Goal: Task Accomplishment & Management: Use online tool/utility

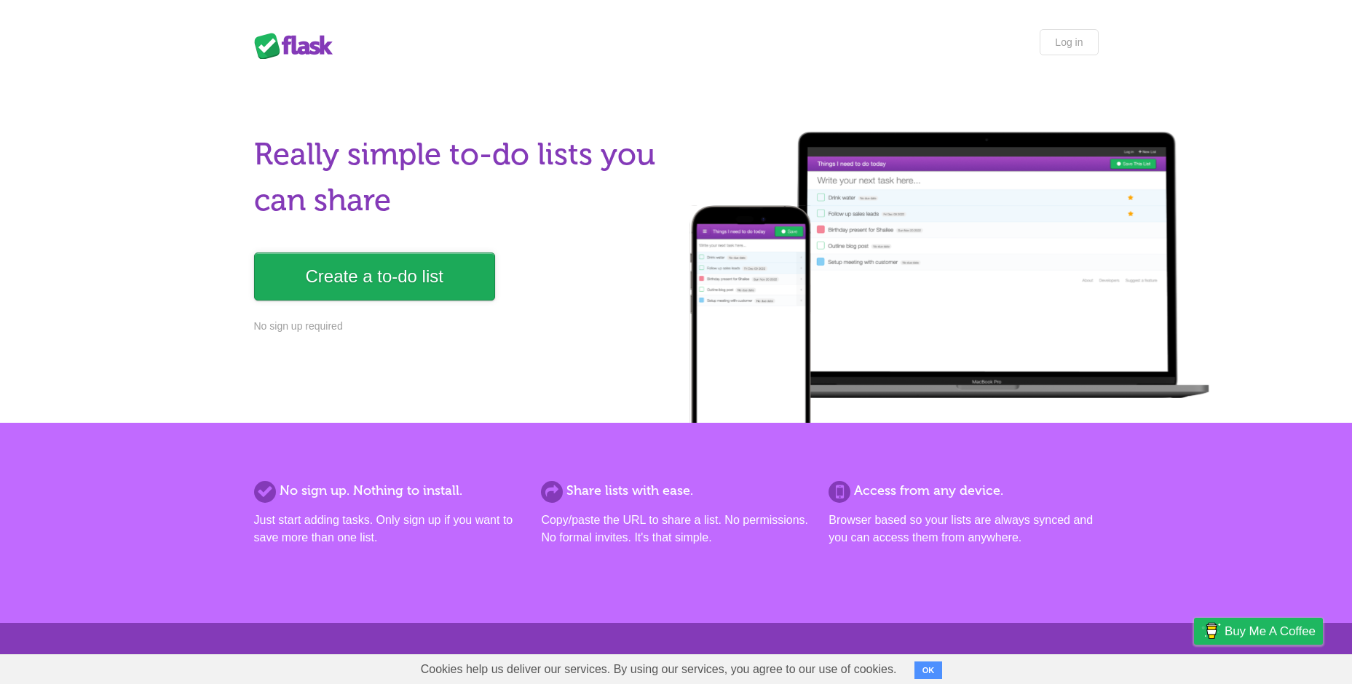
drag, startPoint x: 416, startPoint y: 272, endPoint x: 442, endPoint y: 288, distance: 30.1
click at [416, 272] on link "Create a to-do list" at bounding box center [374, 277] width 241 height 48
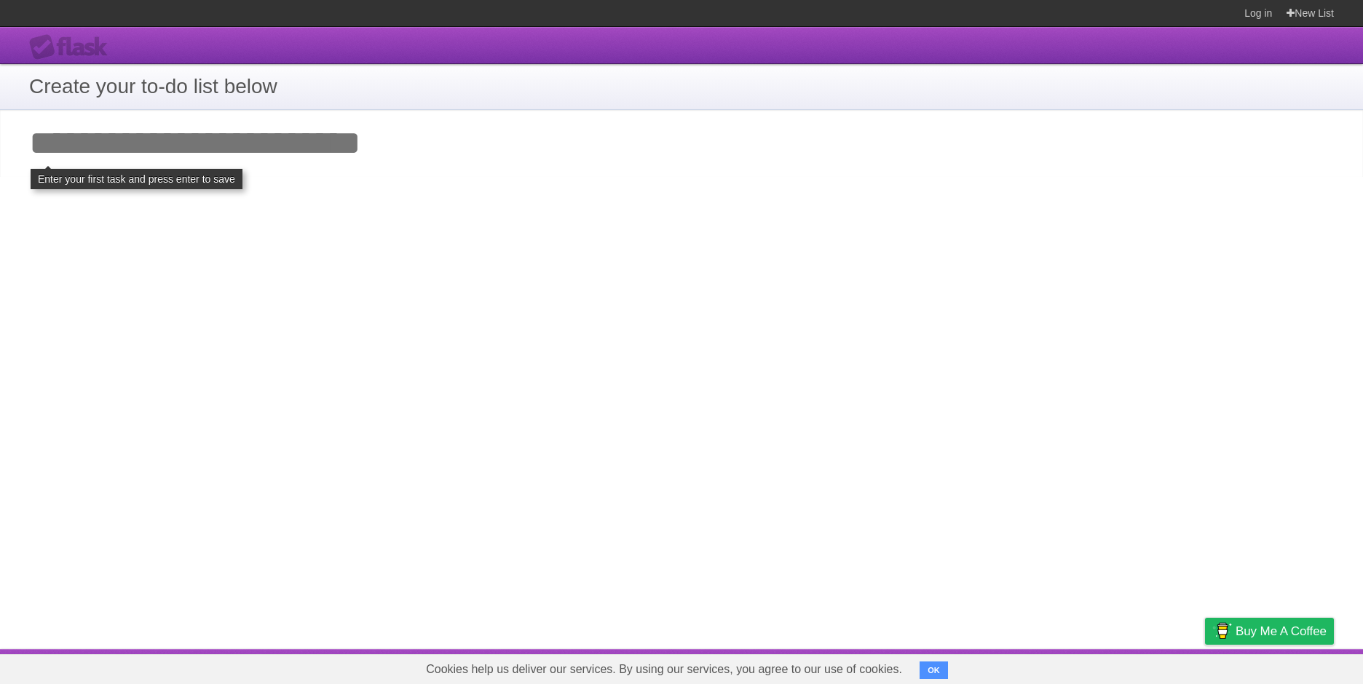
click at [154, 152] on input "Add your first task" at bounding box center [681, 143] width 1363 height 67
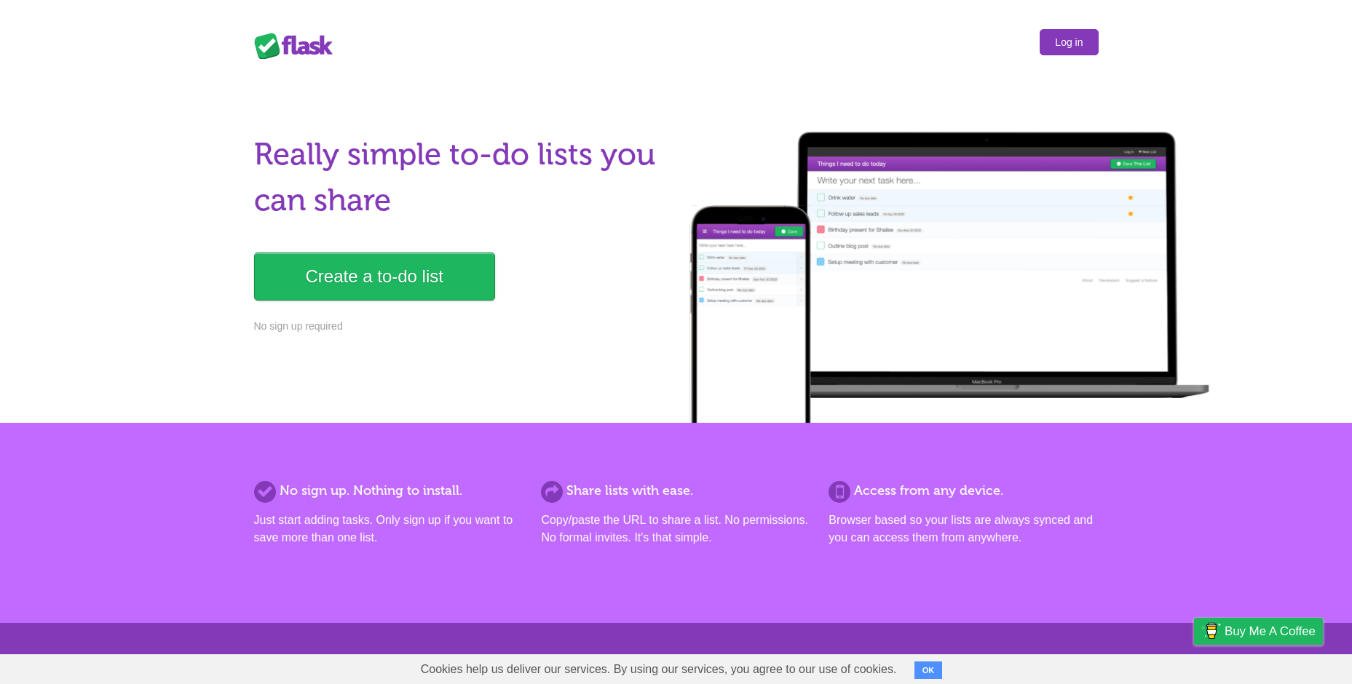
click at [1079, 47] on link "Log in" at bounding box center [1069, 42] width 58 height 26
